Goal: Task Accomplishment & Management: Manage account settings

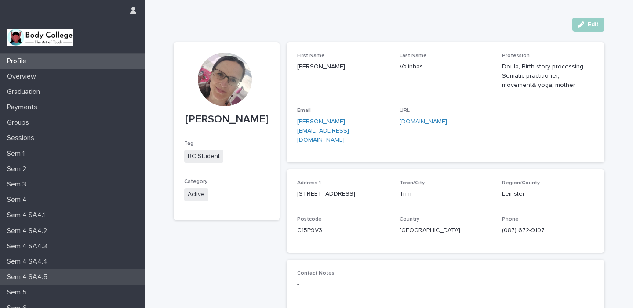
scroll to position [58, 0]
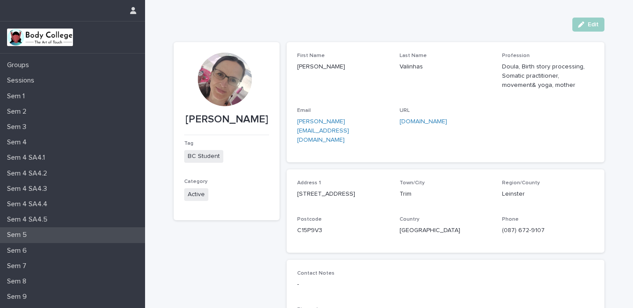
click at [20, 236] on p "Sem 5" at bounding box center [19, 235] width 30 height 8
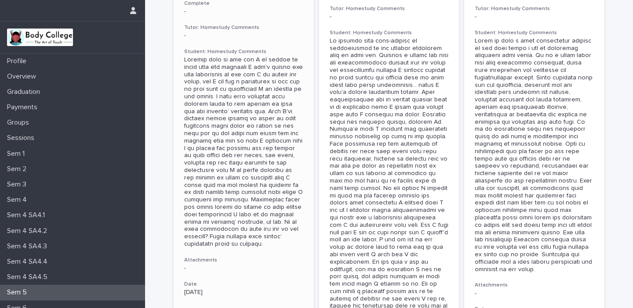
scroll to position [116, 0]
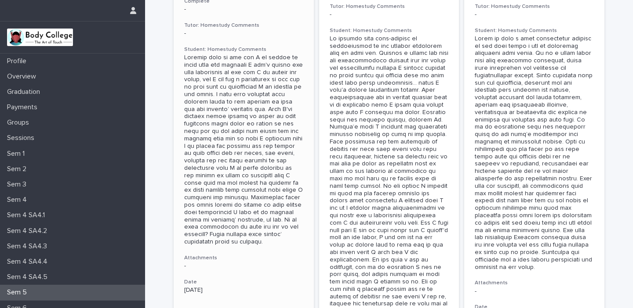
click at [273, 184] on div at bounding box center [243, 150] width 119 height 192
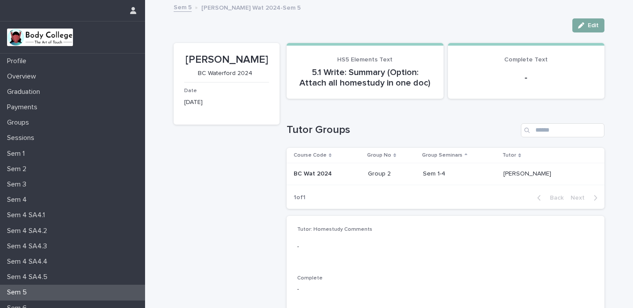
click at [590, 24] on span "Edit" at bounding box center [593, 25] width 11 height 6
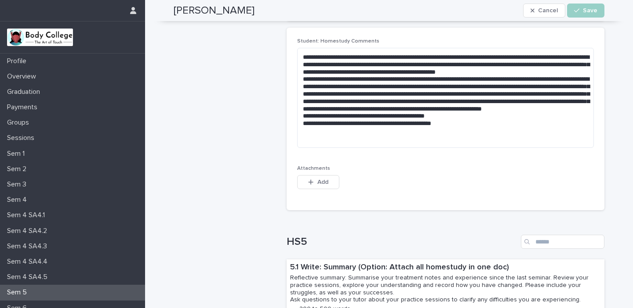
scroll to position [299, 0]
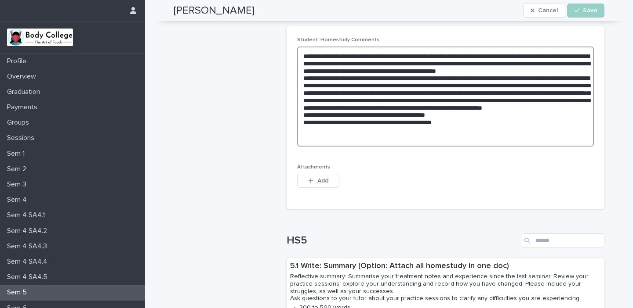
click at [331, 73] on textarea at bounding box center [445, 97] width 297 height 100
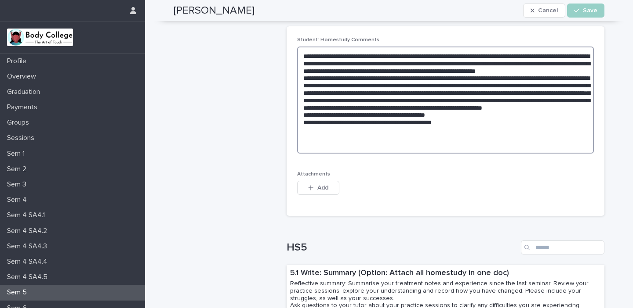
click at [359, 70] on textarea at bounding box center [445, 100] width 297 height 107
click at [400, 70] on textarea at bounding box center [445, 100] width 297 height 107
click at [402, 70] on textarea at bounding box center [445, 100] width 297 height 107
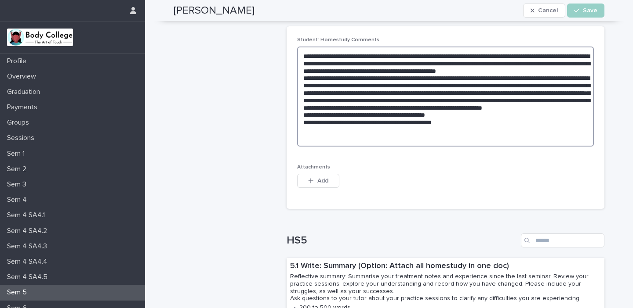
click at [586, 71] on textarea at bounding box center [445, 97] width 297 height 100
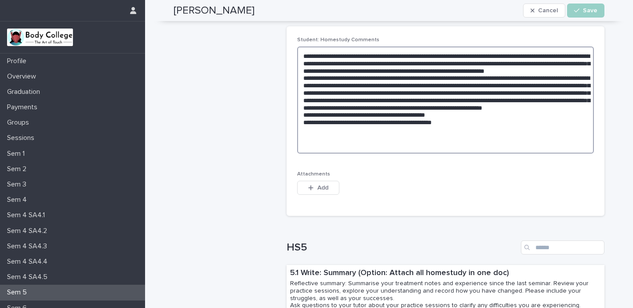
click at [486, 145] on textarea at bounding box center [445, 100] width 297 height 107
click at [428, 114] on textarea at bounding box center [445, 100] width 297 height 107
click at [469, 138] on textarea at bounding box center [445, 100] width 297 height 107
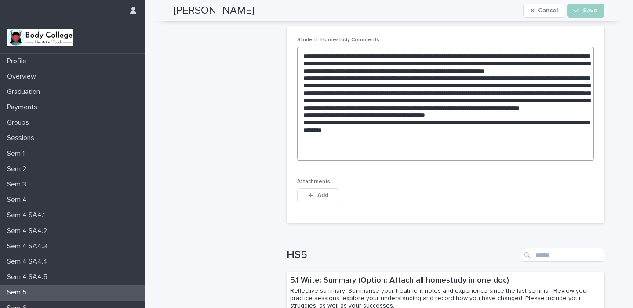
click at [426, 143] on textarea at bounding box center [445, 104] width 297 height 115
click at [547, 136] on textarea at bounding box center [445, 104] width 297 height 115
click at [563, 137] on textarea at bounding box center [445, 104] width 297 height 115
click at [316, 147] on textarea at bounding box center [445, 104] width 297 height 115
click at [337, 144] on textarea at bounding box center [445, 104] width 297 height 115
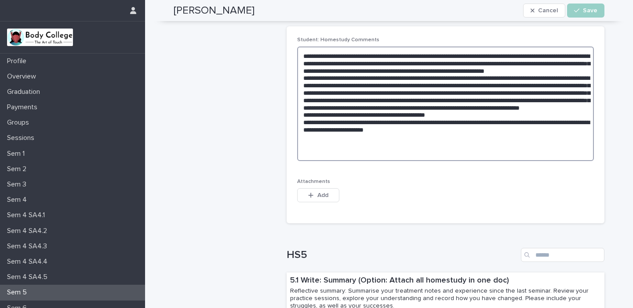
click at [324, 144] on textarea at bounding box center [445, 104] width 297 height 115
click at [346, 143] on textarea at bounding box center [445, 104] width 297 height 115
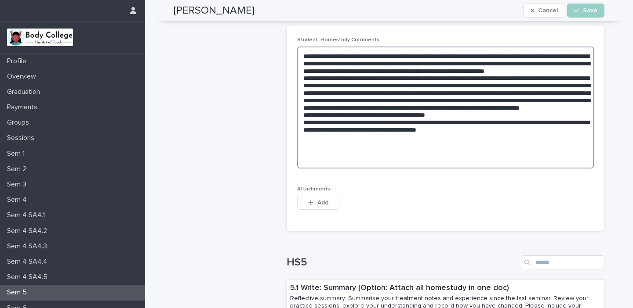
click at [338, 151] on textarea at bounding box center [445, 108] width 297 height 122
type textarea "**********"
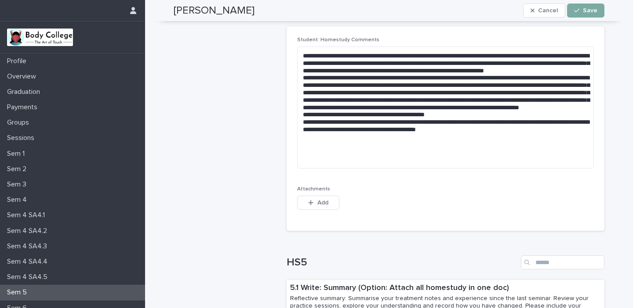
click at [589, 9] on span "Save" at bounding box center [590, 10] width 15 height 6
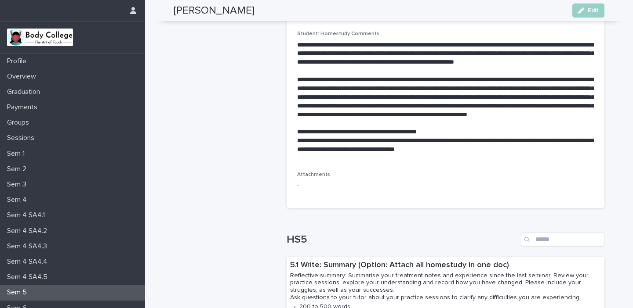
click at [20, 295] on p "Sem 5" at bounding box center [19, 293] width 30 height 8
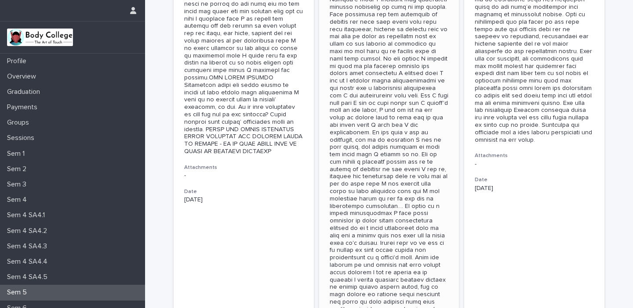
scroll to position [247, 0]
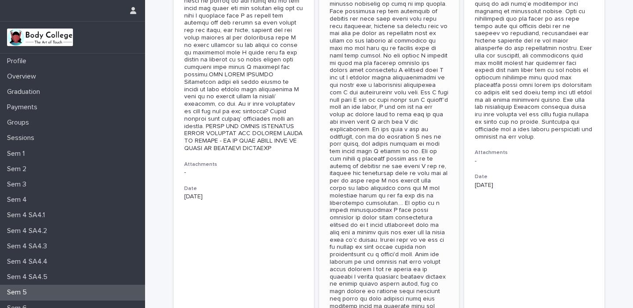
click at [402, 196] on div at bounding box center [389, 193] width 119 height 576
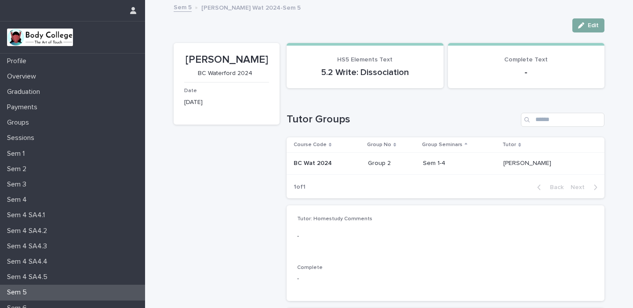
click at [591, 26] on span "Edit" at bounding box center [593, 25] width 11 height 6
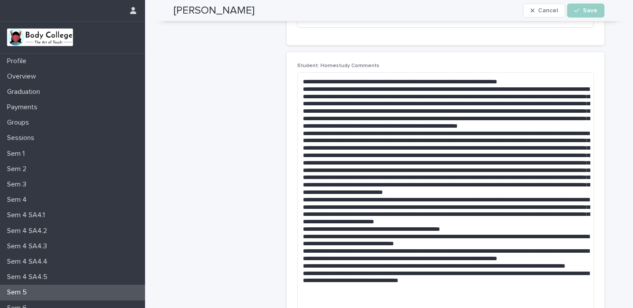
scroll to position [263, 0]
click at [446, 200] on textarea at bounding box center [445, 207] width 297 height 270
click at [321, 206] on textarea at bounding box center [445, 207] width 297 height 270
click at [346, 205] on textarea at bounding box center [445, 207] width 297 height 270
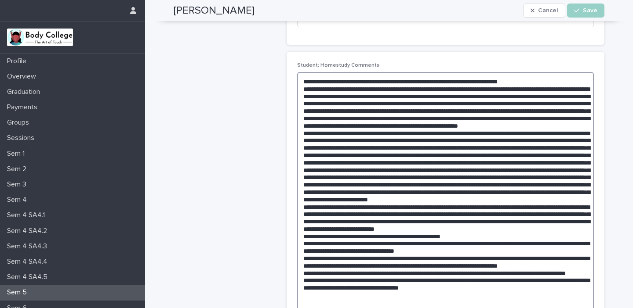
click at [501, 207] on textarea at bounding box center [445, 210] width 297 height 277
click at [348, 214] on textarea at bounding box center [445, 210] width 297 height 277
click at [542, 207] on textarea at bounding box center [445, 210] width 297 height 277
click at [448, 215] on textarea at bounding box center [445, 214] width 297 height 284
type textarea "**********"
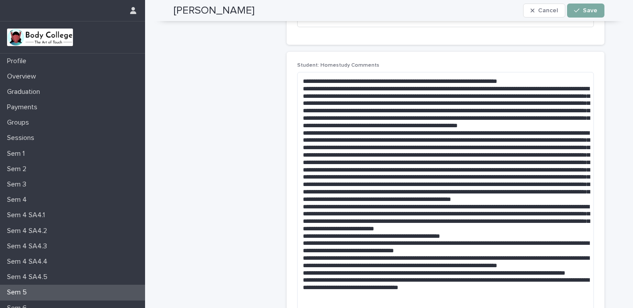
click at [588, 9] on span "Save" at bounding box center [590, 10] width 15 height 6
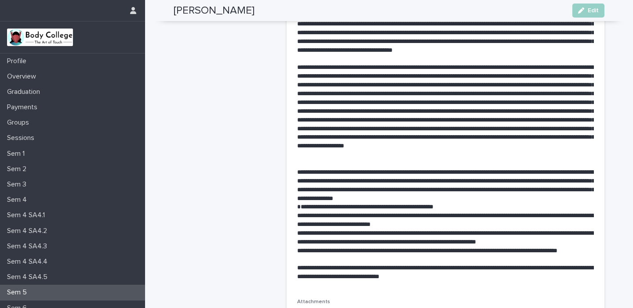
scroll to position [337, 0]
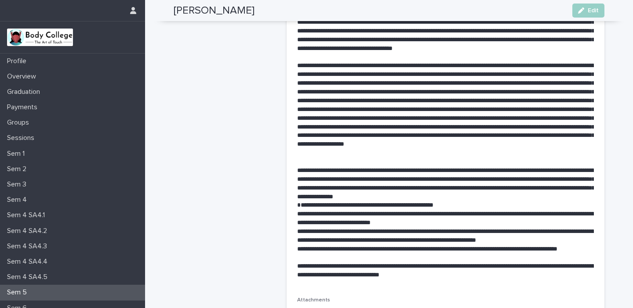
click at [480, 223] on p "**********" at bounding box center [445, 219] width 297 height 18
click at [589, 8] on span "Edit" at bounding box center [593, 10] width 11 height 6
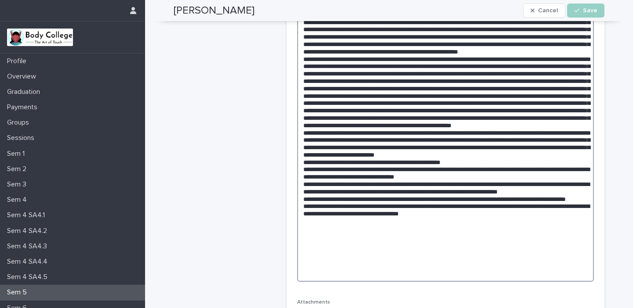
click at [512, 219] on textarea at bounding box center [445, 140] width 297 height 284
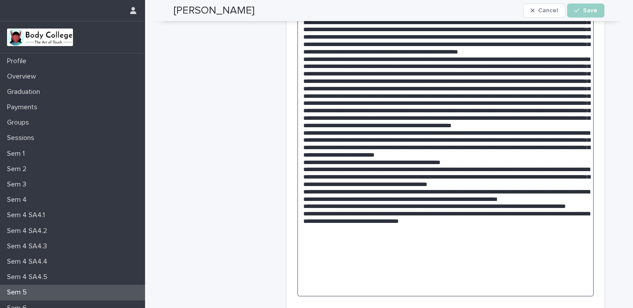
click at [374, 236] on textarea at bounding box center [445, 147] width 297 height 299
click at [442, 236] on textarea at bounding box center [445, 147] width 297 height 299
click at [479, 235] on textarea at bounding box center [445, 147] width 297 height 299
click at [522, 236] on textarea at bounding box center [445, 147] width 297 height 299
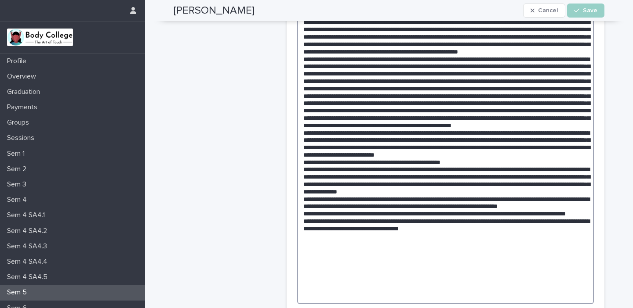
click at [475, 237] on textarea at bounding box center [445, 151] width 297 height 307
click at [526, 236] on textarea at bounding box center [445, 151] width 297 height 307
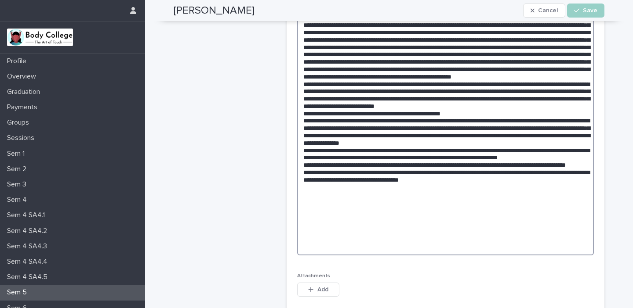
scroll to position [390, 0]
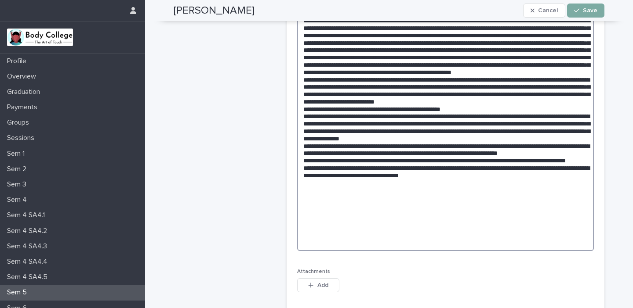
type textarea "**********"
click at [589, 8] on span "Save" at bounding box center [590, 10] width 15 height 6
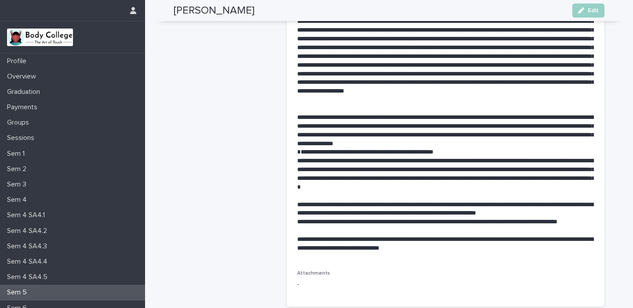
click at [577, 213] on p "**********" at bounding box center [445, 210] width 297 height 18
click at [574, 213] on p "**********" at bounding box center [445, 210] width 297 height 18
click at [584, 12] on icon "button" at bounding box center [581, 10] width 6 height 6
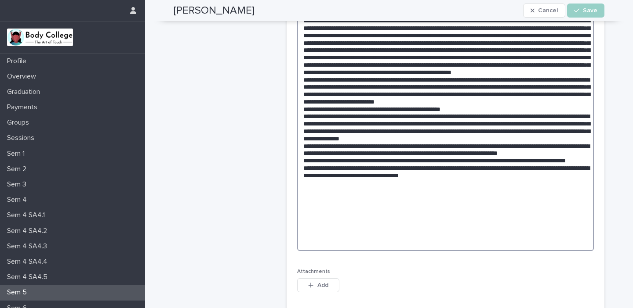
click at [581, 207] on textarea at bounding box center [445, 98] width 297 height 307
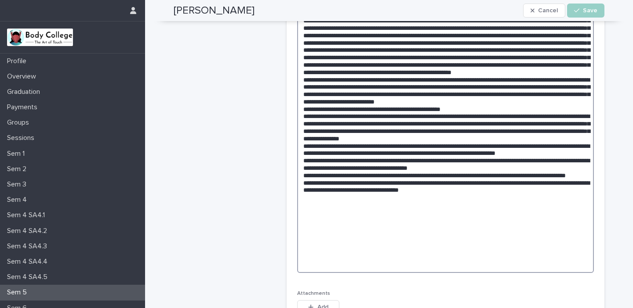
click at [512, 221] on textarea at bounding box center [445, 109] width 297 height 329
click at [511, 220] on textarea at bounding box center [445, 109] width 297 height 329
click at [349, 225] on textarea at bounding box center [445, 109] width 297 height 329
click at [312, 226] on textarea at bounding box center [445, 109] width 297 height 329
click at [338, 227] on textarea at bounding box center [445, 109] width 297 height 329
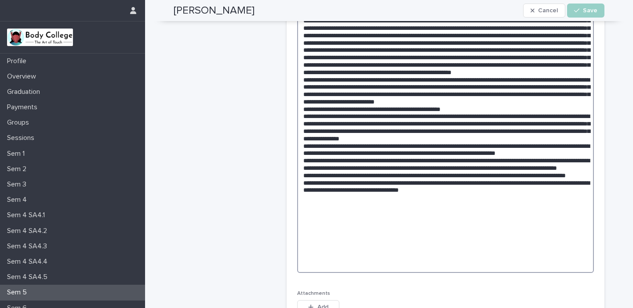
click at [345, 243] on textarea at bounding box center [445, 109] width 297 height 329
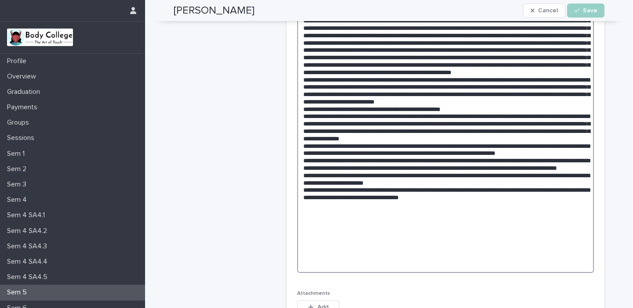
click at [412, 243] on textarea at bounding box center [445, 109] width 297 height 329
click at [459, 241] on textarea at bounding box center [445, 109] width 297 height 329
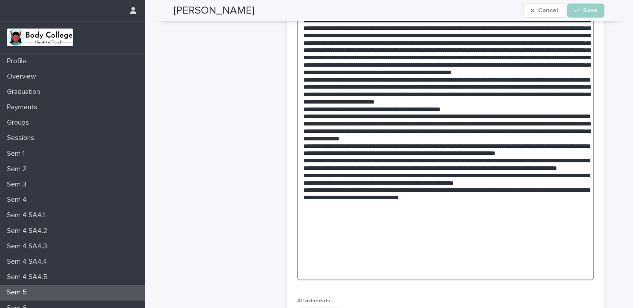
click at [319, 250] on textarea at bounding box center [445, 113] width 297 height 336
click at [525, 270] on textarea at bounding box center [445, 113] width 297 height 336
click at [511, 267] on textarea at bounding box center [445, 113] width 297 height 336
click at [557, 263] on textarea at bounding box center [445, 117] width 297 height 344
click at [406, 271] on textarea at bounding box center [445, 117] width 297 height 344
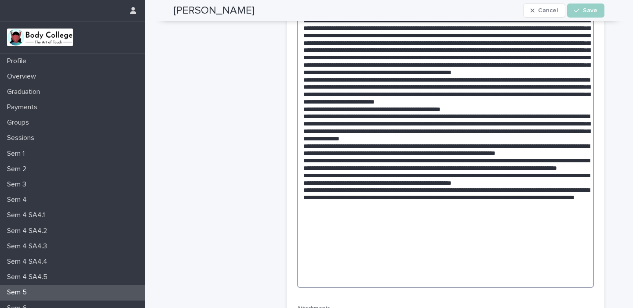
click at [392, 269] on textarea at bounding box center [445, 117] width 297 height 344
type textarea "**********"
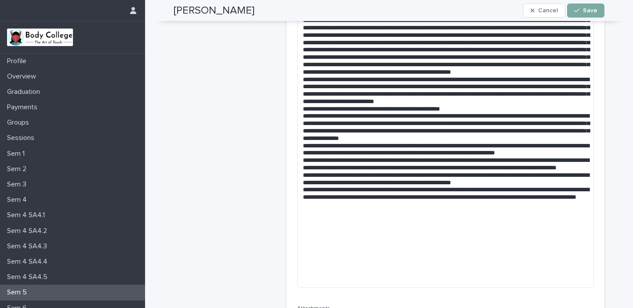
click at [590, 11] on span "Save" at bounding box center [590, 10] width 15 height 6
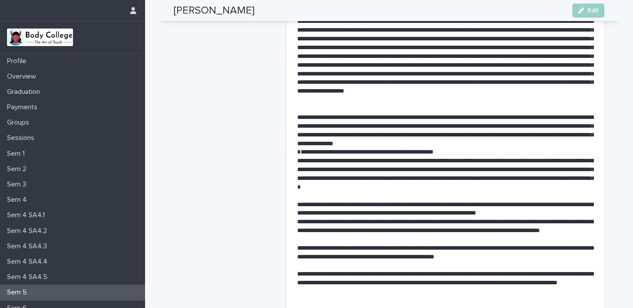
click at [36, 293] on div "Sem 5" at bounding box center [72, 292] width 145 height 15
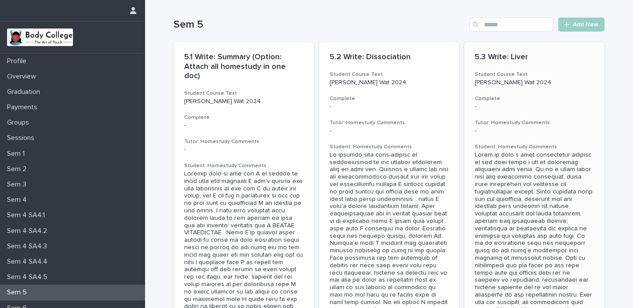
click at [533, 239] on div at bounding box center [534, 270] width 119 height 236
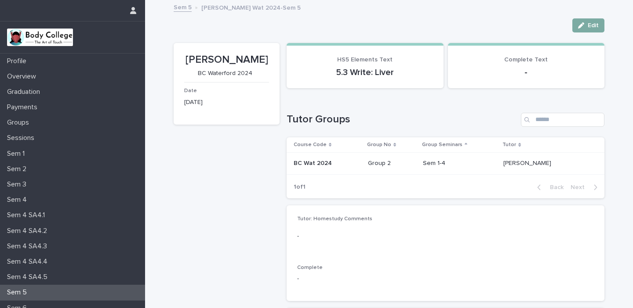
click at [584, 28] on div "button" at bounding box center [583, 25] width 10 height 6
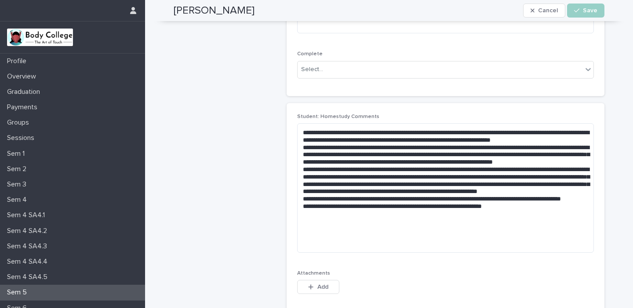
scroll to position [212, 0]
click at [511, 238] on textarea at bounding box center [445, 188] width 297 height 130
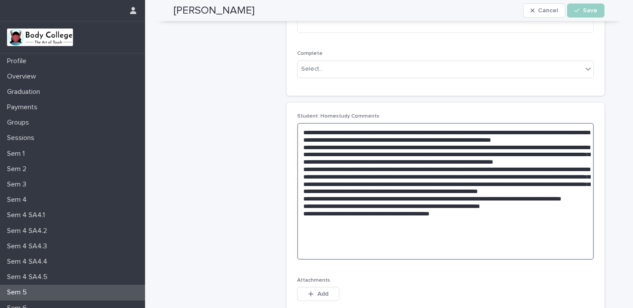
click at [447, 245] on textarea at bounding box center [445, 191] width 297 height 137
click at [506, 242] on textarea at bounding box center [445, 191] width 297 height 137
click at [446, 243] on textarea at bounding box center [445, 191] width 297 height 137
click at [503, 242] on textarea at bounding box center [445, 191] width 297 height 137
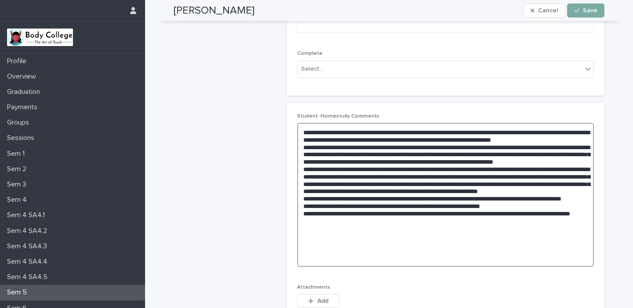
type textarea "**********"
click at [584, 10] on span "Save" at bounding box center [590, 10] width 15 height 6
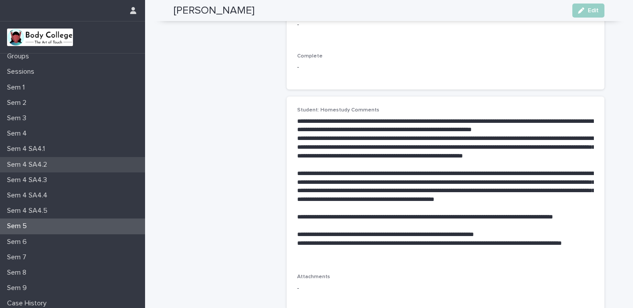
scroll to position [85, 0]
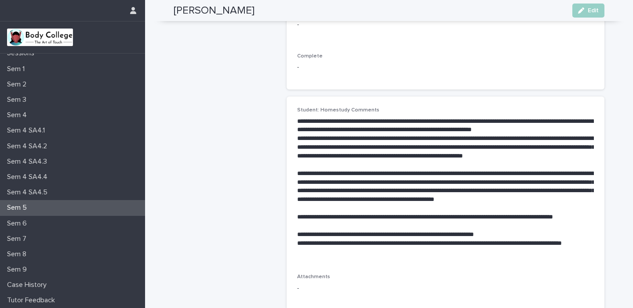
click at [75, 207] on div "Sem 5" at bounding box center [72, 207] width 145 height 15
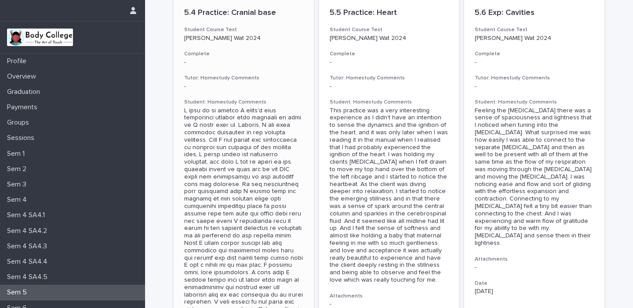
scroll to position [979, 0]
click at [287, 195] on div at bounding box center [243, 253] width 119 height 295
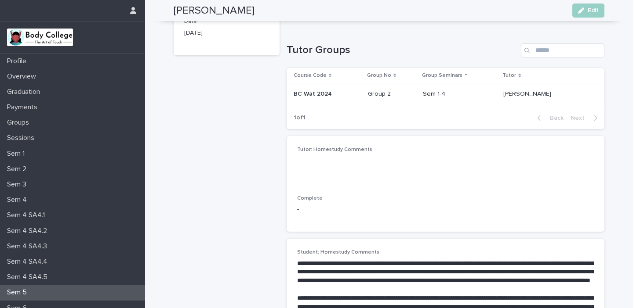
scroll to position [66, 0]
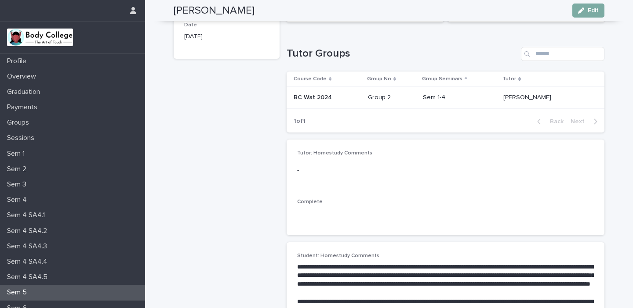
click at [584, 13] on icon "button" at bounding box center [581, 10] width 6 height 6
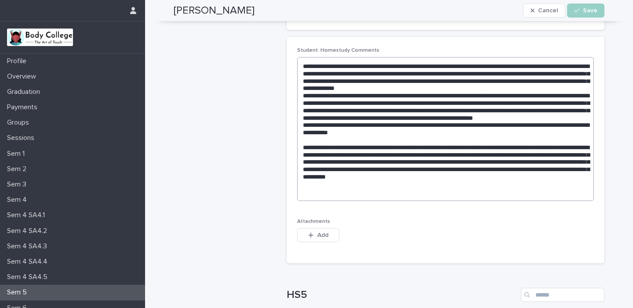
scroll to position [282, 0]
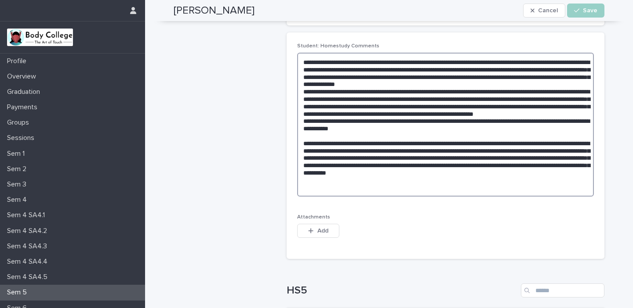
click at [587, 180] on textarea at bounding box center [445, 125] width 297 height 144
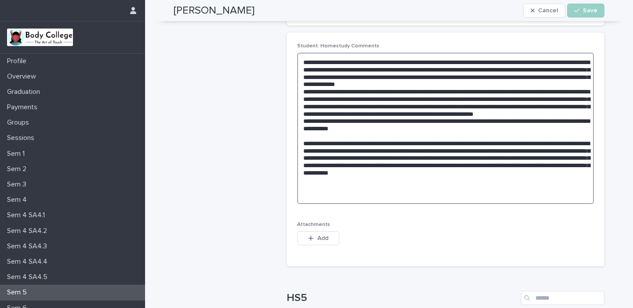
click at [411, 142] on textarea at bounding box center [445, 129] width 297 height 152
click at [463, 119] on textarea at bounding box center [445, 129] width 297 height 152
click at [327, 189] on textarea at bounding box center [445, 129] width 297 height 152
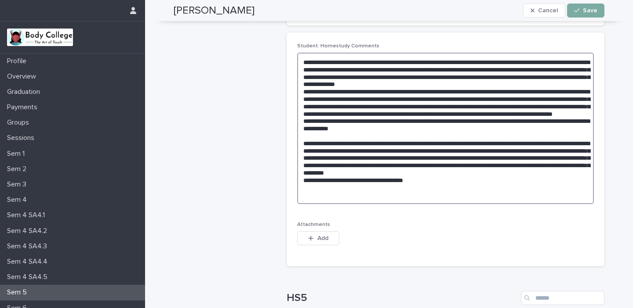
type textarea "**********"
click at [590, 11] on span "Save" at bounding box center [590, 10] width 15 height 6
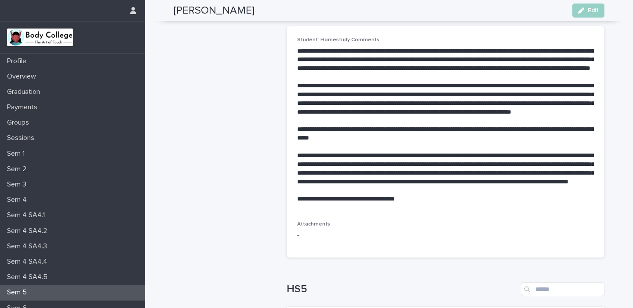
click at [590, 11] on span "Edit" at bounding box center [593, 10] width 11 height 6
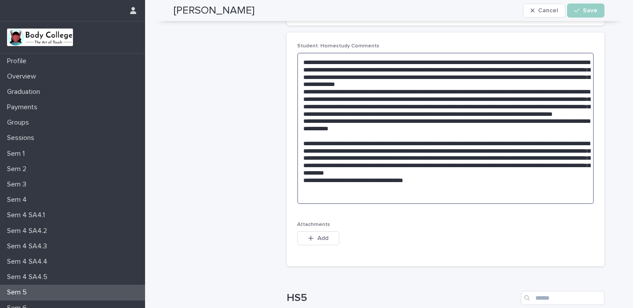
click at [320, 189] on textarea at bounding box center [445, 129] width 297 height 152
type textarea "**********"
click at [580, 15] on button "Save" at bounding box center [585, 11] width 37 height 14
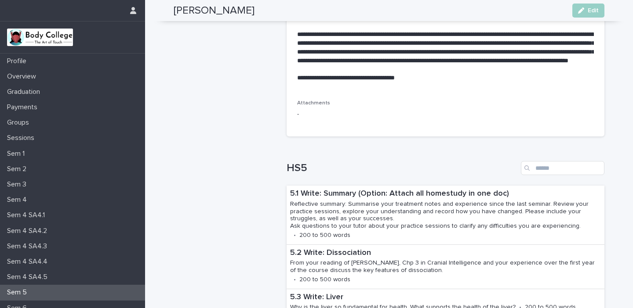
scroll to position [406, 0]
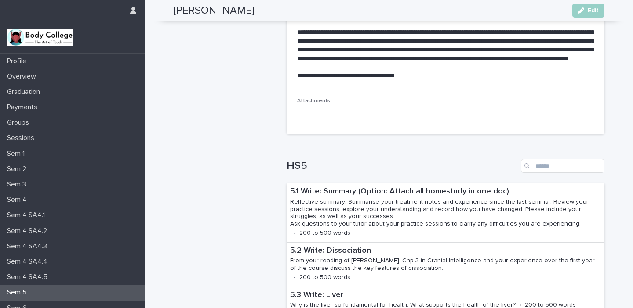
click at [22, 294] on p "Sem 5" at bounding box center [19, 293] width 30 height 8
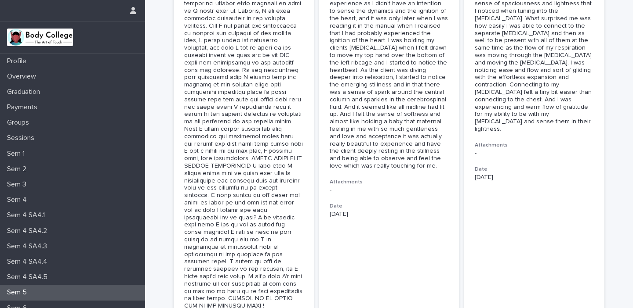
scroll to position [1092, 0]
click at [232, 203] on div at bounding box center [243, 151] width 119 height 317
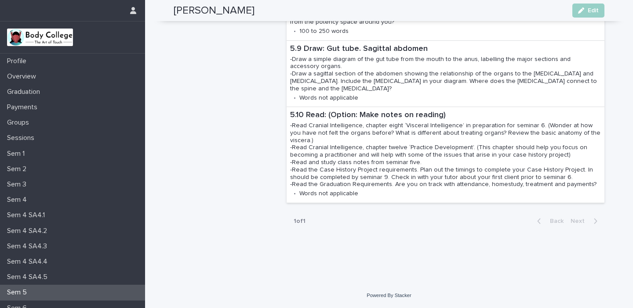
scroll to position [587, 0]
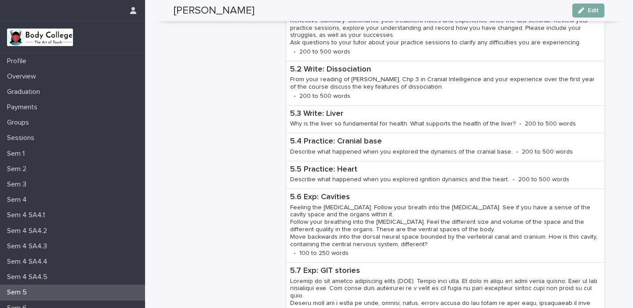
click at [592, 4] on button "Edit" at bounding box center [588, 11] width 32 height 14
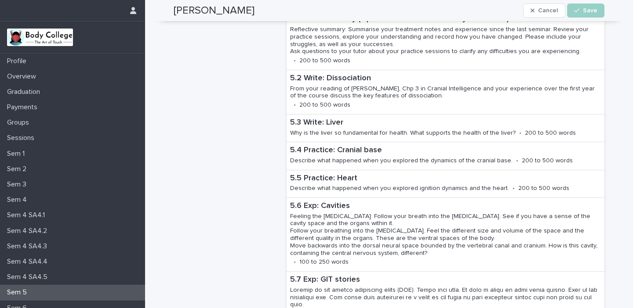
scroll to position [525, 0]
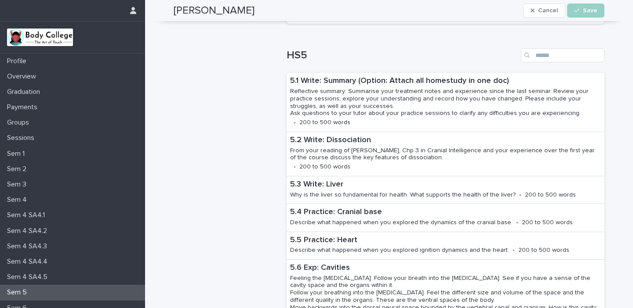
click at [111, 295] on div "Sem 5" at bounding box center [72, 292] width 145 height 15
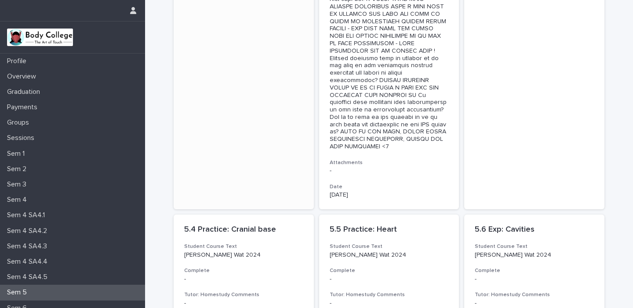
click at [289, 276] on p "-" at bounding box center [243, 279] width 119 height 7
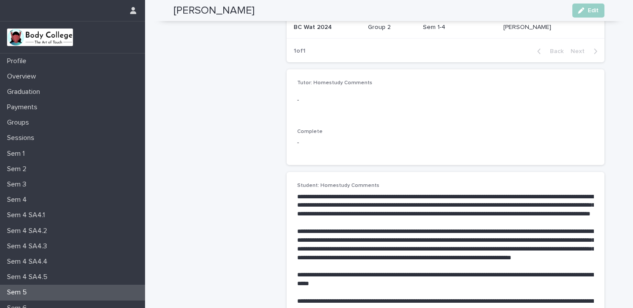
scroll to position [137, 0]
click at [595, 7] on button "Edit" at bounding box center [588, 11] width 32 height 14
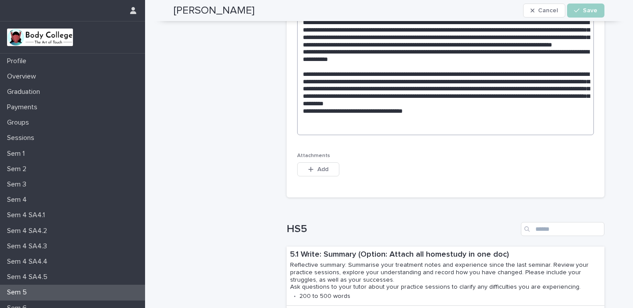
scroll to position [350, 0]
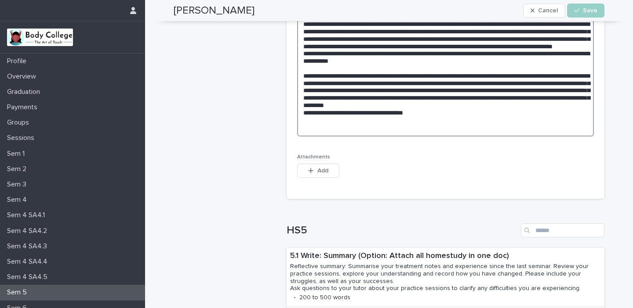
click at [461, 120] on textarea at bounding box center [445, 61] width 297 height 152
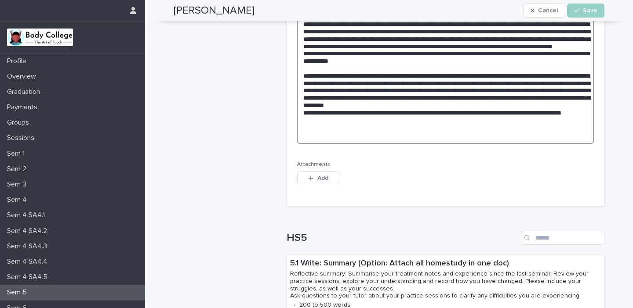
click at [354, 127] on textarea at bounding box center [445, 64] width 297 height 159
click at [380, 127] on textarea at bounding box center [445, 64] width 297 height 159
click at [377, 126] on textarea at bounding box center [445, 64] width 297 height 159
click at [405, 126] on textarea at bounding box center [445, 64] width 297 height 159
type textarea "**********"
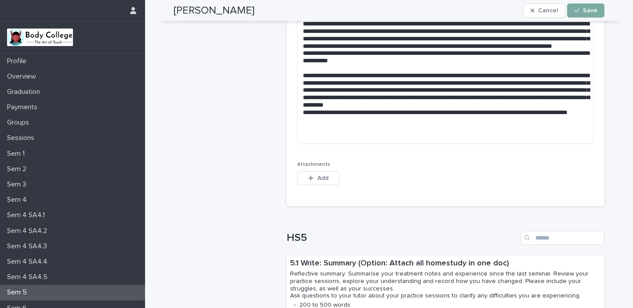
click at [580, 11] on div "button" at bounding box center [578, 10] width 9 height 6
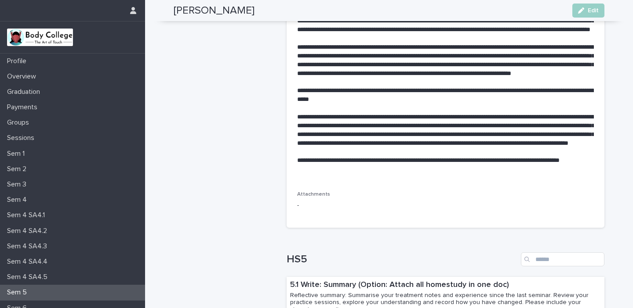
scroll to position [321, 0]
click at [97, 289] on div "Sem 5" at bounding box center [72, 292] width 145 height 15
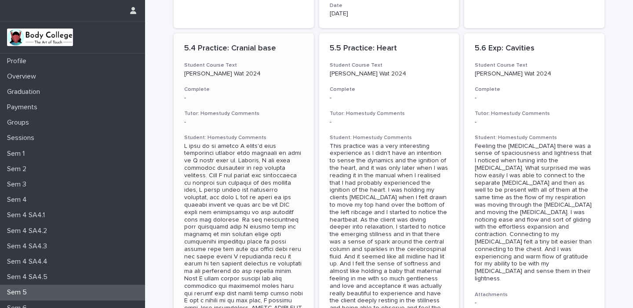
scroll to position [941, 0]
click at [387, 200] on div "This practice was a very interesting experience as I didn't have an intention t…" at bounding box center [389, 232] width 119 height 177
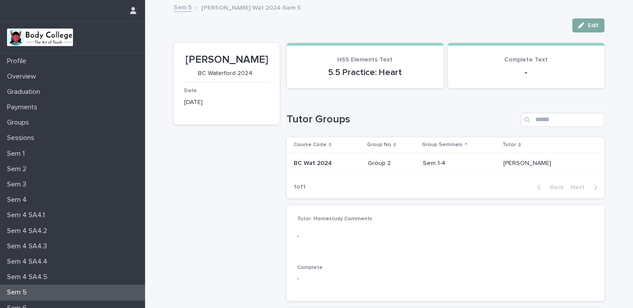
click at [587, 23] on div "button" at bounding box center [583, 25] width 10 height 6
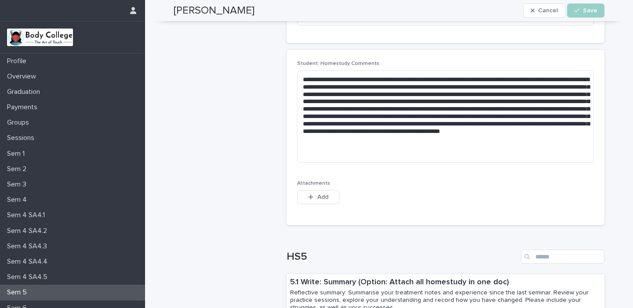
scroll to position [266, 0]
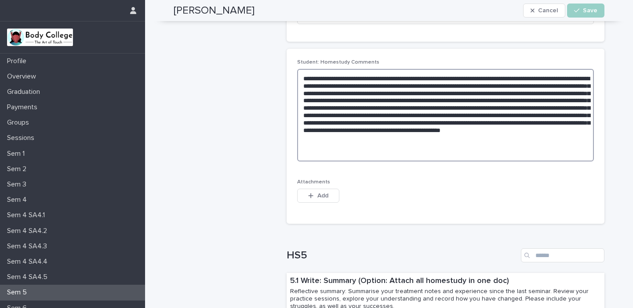
click at [349, 144] on textarea "**********" at bounding box center [445, 115] width 297 height 93
type textarea "**********"
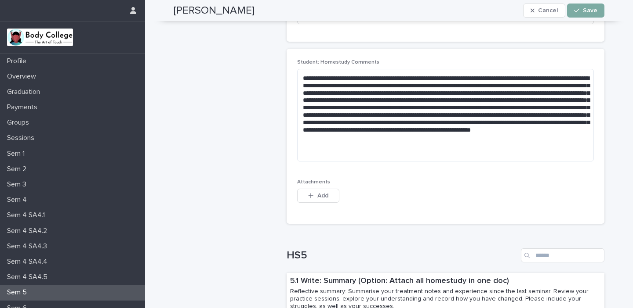
click at [583, 7] on button "Save" at bounding box center [585, 11] width 37 height 14
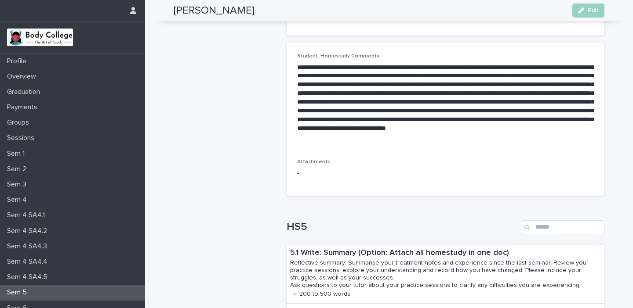
click at [121, 292] on div "Sem 5" at bounding box center [72, 292] width 145 height 15
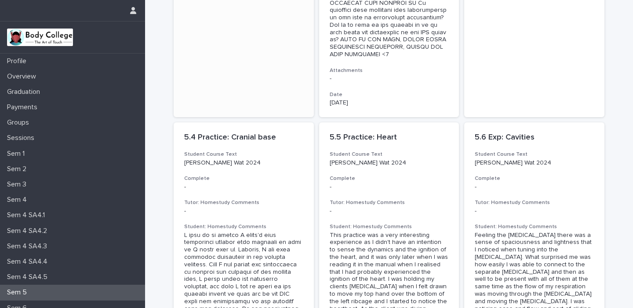
scroll to position [855, 0]
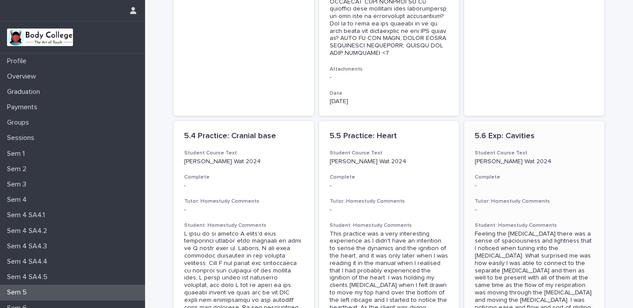
click at [549, 207] on div "-" at bounding box center [534, 210] width 119 height 7
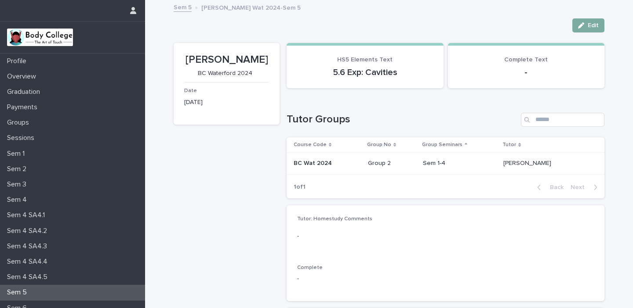
click at [584, 25] on icon "button" at bounding box center [581, 25] width 6 height 6
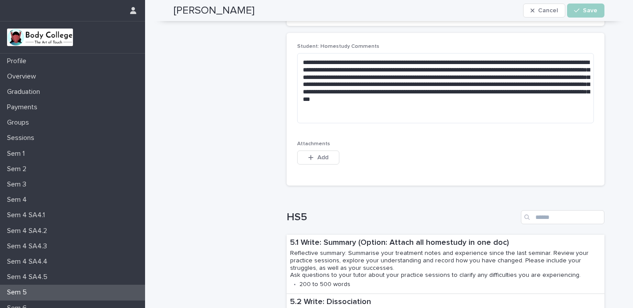
scroll to position [283, 0]
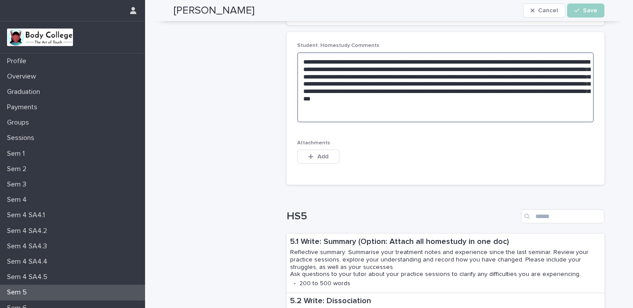
click at [381, 107] on textarea "**********" at bounding box center [445, 87] width 297 height 70
type textarea "**********"
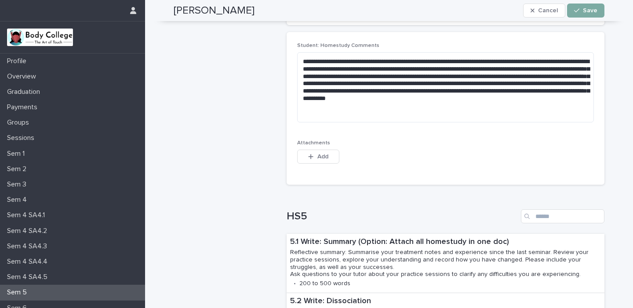
click at [581, 12] on div "button" at bounding box center [578, 10] width 9 height 6
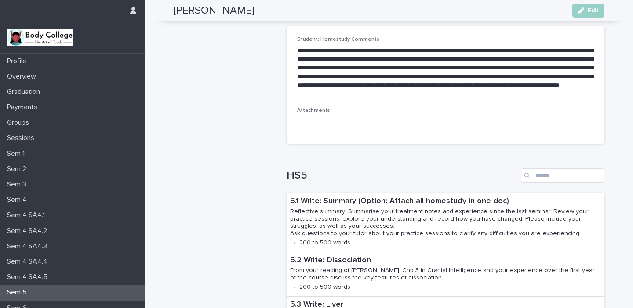
scroll to position [308, 0]
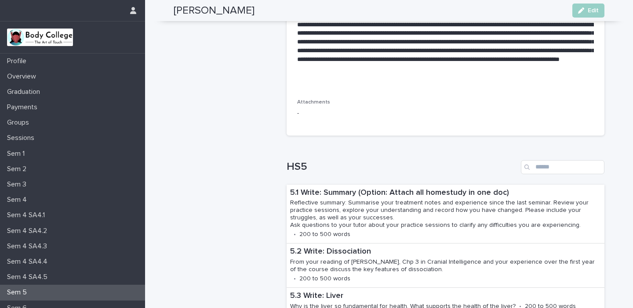
click at [66, 294] on div "Sem 5" at bounding box center [72, 292] width 145 height 15
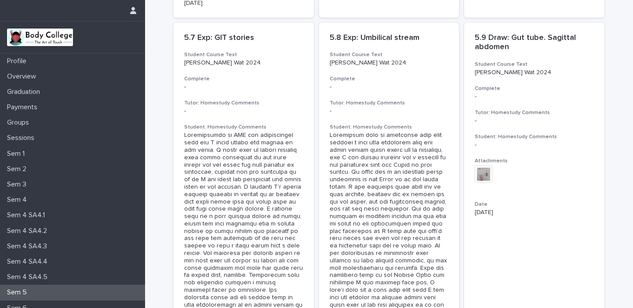
scroll to position [1458, 0]
click at [488, 166] on img at bounding box center [484, 175] width 18 height 18
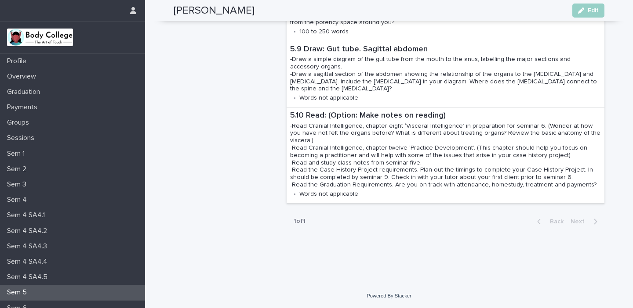
scroll to position [539, 0]
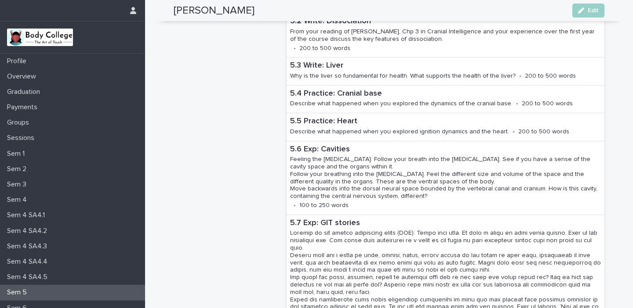
click at [66, 295] on div "Sem 5" at bounding box center [72, 292] width 145 height 15
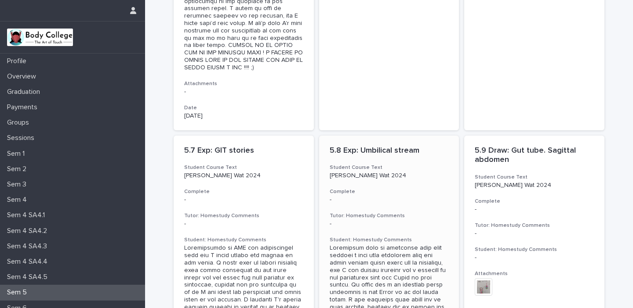
scroll to position [1350, 0]
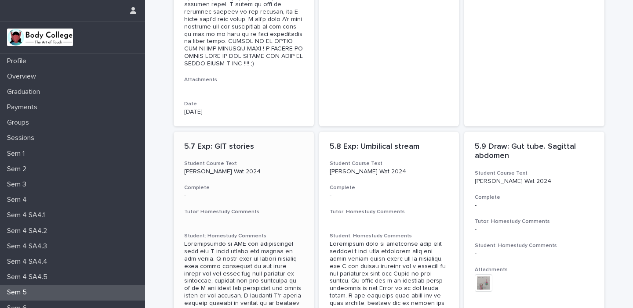
click at [276, 233] on h3 "Student: Homestudy Comments" at bounding box center [243, 236] width 119 height 7
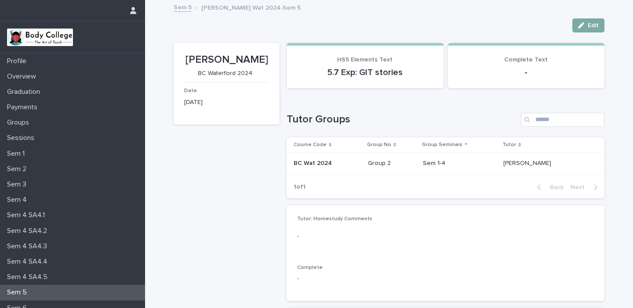
click at [591, 19] on button "Edit" at bounding box center [588, 25] width 32 height 14
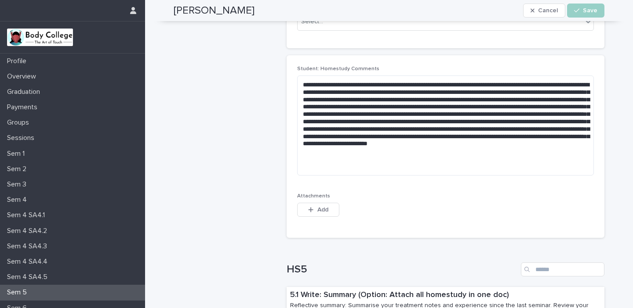
scroll to position [249, 0]
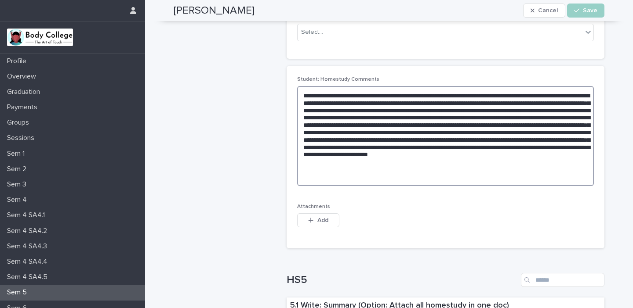
click at [403, 167] on textarea at bounding box center [445, 136] width 297 height 100
type textarea "**********"
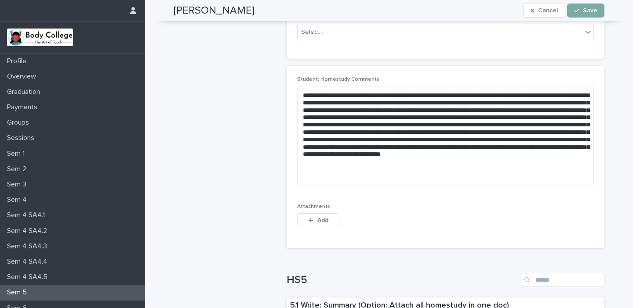
click at [593, 9] on span "Save" at bounding box center [590, 10] width 15 height 6
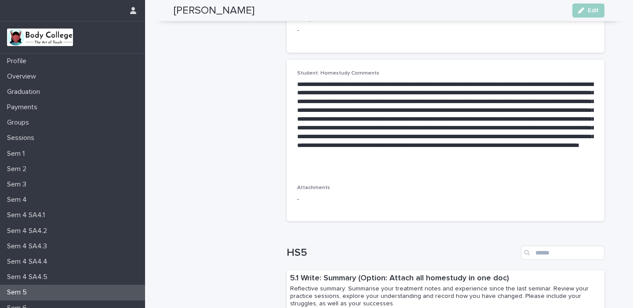
click at [112, 290] on div "Sem 5" at bounding box center [72, 292] width 145 height 15
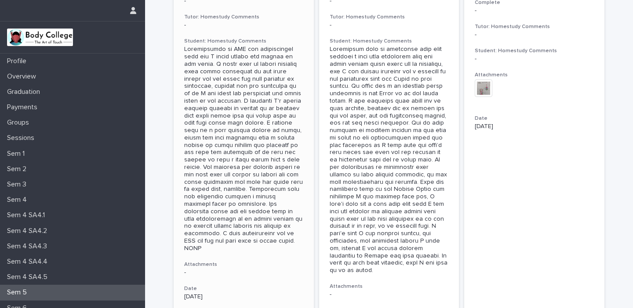
scroll to position [1578, 0]
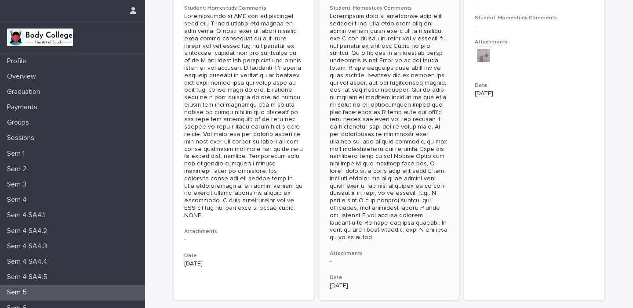
click at [394, 141] on div at bounding box center [389, 127] width 119 height 229
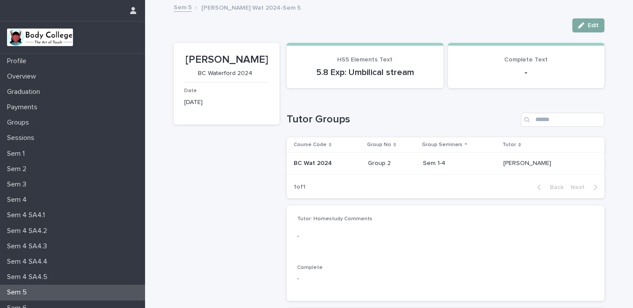
click at [588, 26] on span "Edit" at bounding box center [593, 25] width 11 height 6
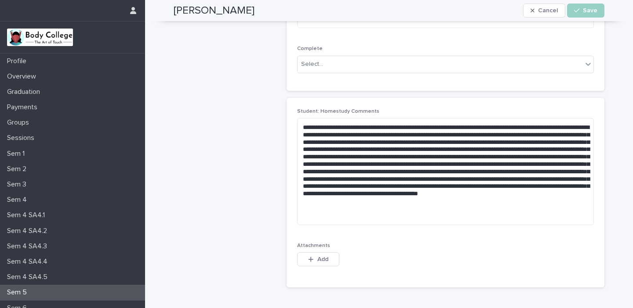
scroll to position [218, 0]
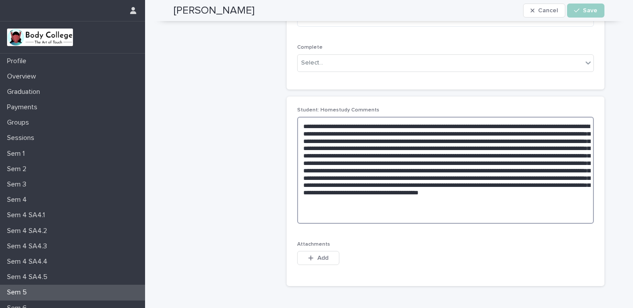
click at [402, 179] on textarea at bounding box center [445, 170] width 297 height 107
click at [429, 175] on textarea at bounding box center [445, 170] width 297 height 107
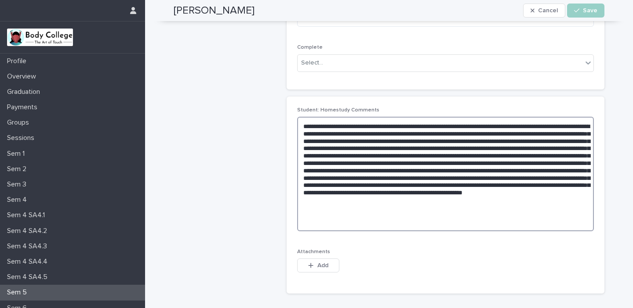
click at [453, 179] on textarea at bounding box center [445, 174] width 297 height 115
click at [495, 174] on textarea at bounding box center [445, 174] width 297 height 115
click at [347, 184] on textarea at bounding box center [445, 174] width 297 height 115
click at [492, 178] on textarea at bounding box center [445, 174] width 297 height 115
click at [369, 185] on textarea at bounding box center [445, 174] width 297 height 115
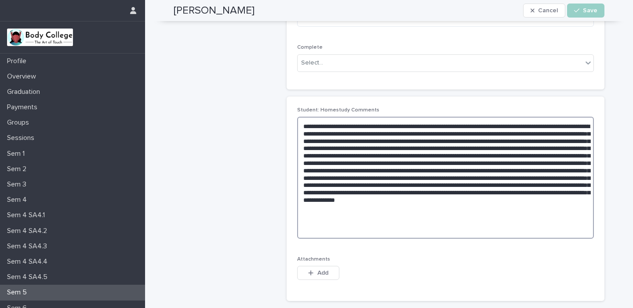
click at [408, 187] on textarea at bounding box center [445, 178] width 297 height 122
click at [377, 185] on textarea at bounding box center [445, 178] width 297 height 122
click at [475, 185] on textarea at bounding box center [445, 178] width 297 height 122
click at [372, 224] on textarea at bounding box center [445, 178] width 297 height 122
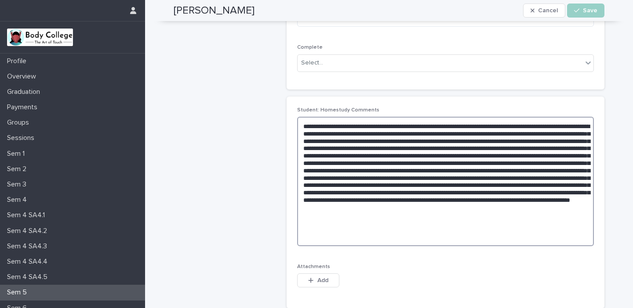
click at [389, 230] on textarea at bounding box center [445, 182] width 297 height 130
click at [428, 230] on textarea at bounding box center [445, 182] width 297 height 130
click at [474, 186] on textarea at bounding box center [445, 182] width 297 height 130
type textarea "**********"
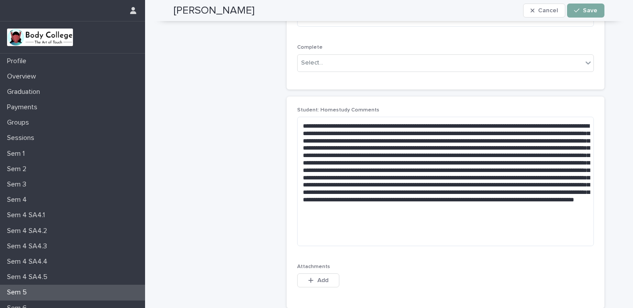
click at [576, 10] on icon "button" at bounding box center [576, 10] width 5 height 6
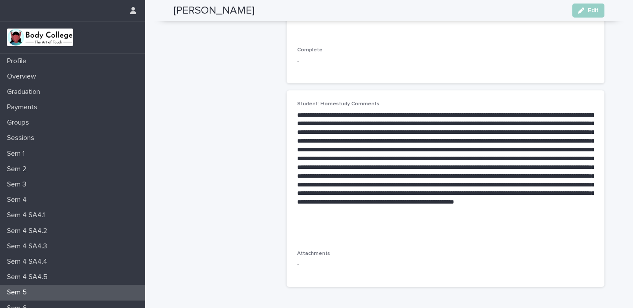
click at [46, 291] on div "Sem 5" at bounding box center [72, 292] width 145 height 15
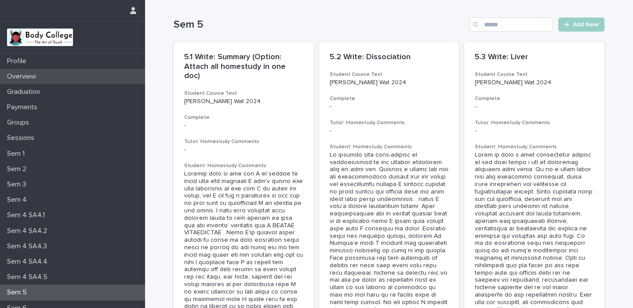
click at [32, 77] on p "Overview" at bounding box center [24, 77] width 40 height 8
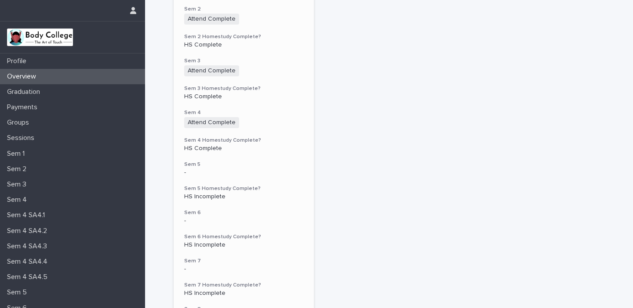
scroll to position [229, 0]
click at [217, 192] on p "HS Incomplete" at bounding box center [243, 195] width 119 height 7
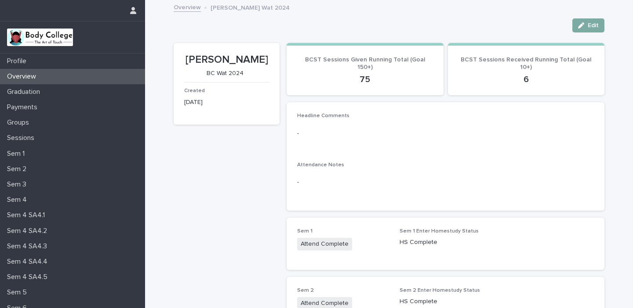
click at [588, 27] on span "Edit" at bounding box center [593, 25] width 11 height 6
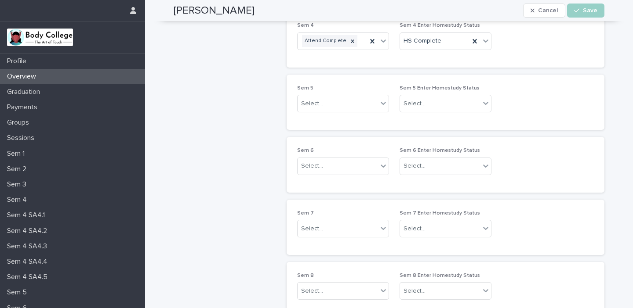
scroll to position [390, 0]
click at [386, 100] on icon at bounding box center [383, 102] width 9 height 9
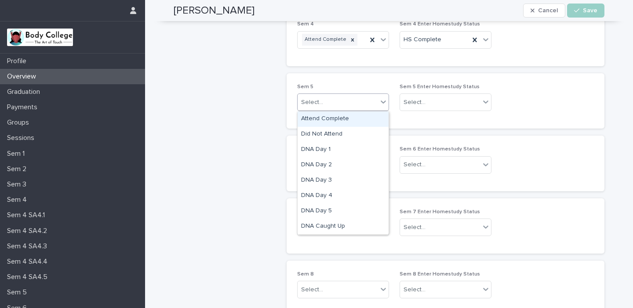
click at [335, 116] on div "Attend Complete" at bounding box center [342, 119] width 91 height 15
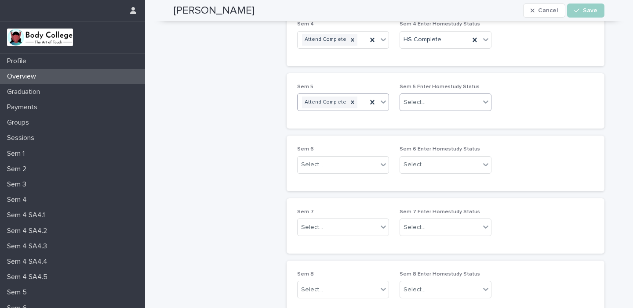
click at [485, 100] on icon at bounding box center [485, 102] width 9 height 9
click at [429, 120] on div "HS Complete" at bounding box center [445, 119] width 91 height 15
click at [590, 10] on span "Save" at bounding box center [590, 10] width 15 height 6
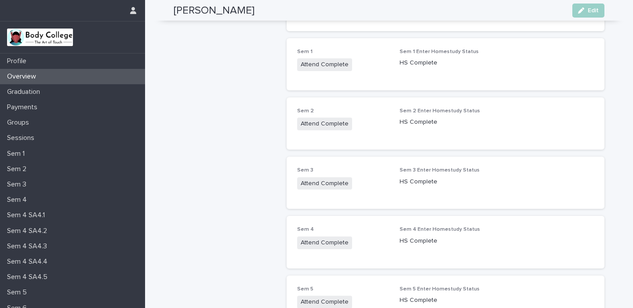
scroll to position [0, 0]
